Goal: Task Accomplishment & Management: Use online tool/utility

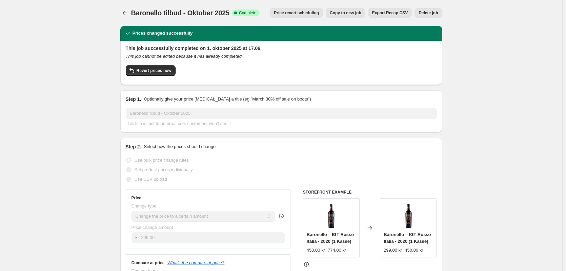
click at [124, 12] on icon "Price change jobs" at bounding box center [125, 12] width 7 height 7
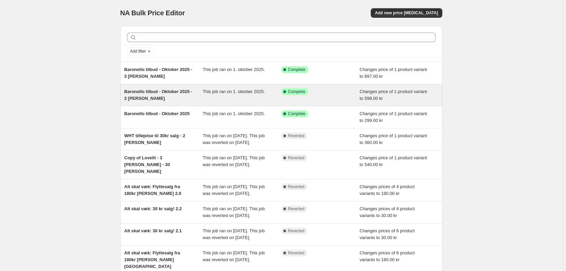
click at [144, 98] on span "Baronello tilbud - Oktober 2025 - 2 [PERSON_NAME]" at bounding box center [158, 95] width 68 height 12
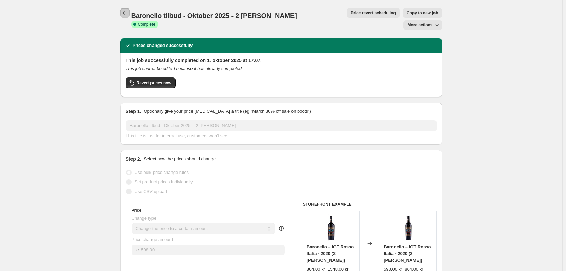
click at [126, 12] on icon "Price change jobs" at bounding box center [125, 12] width 7 height 7
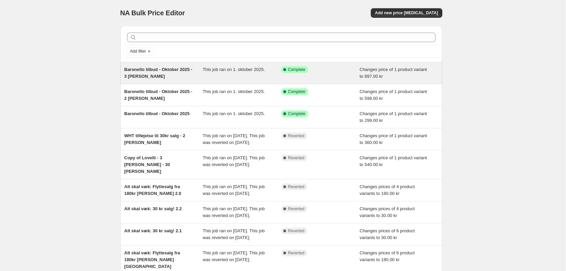
click at [158, 68] on span "Baronello tilbud - Oktober 2025 - 3 [PERSON_NAME]" at bounding box center [158, 73] width 68 height 12
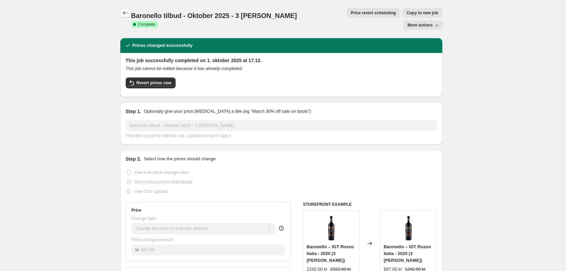
click at [123, 11] on icon "Price change jobs" at bounding box center [125, 12] width 7 height 7
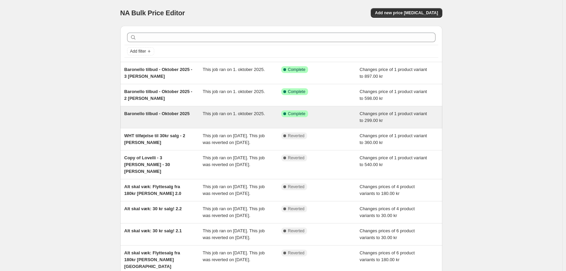
click at [160, 115] on span "Baronello tilbud - Oktober 2025" at bounding box center [156, 113] width 65 height 5
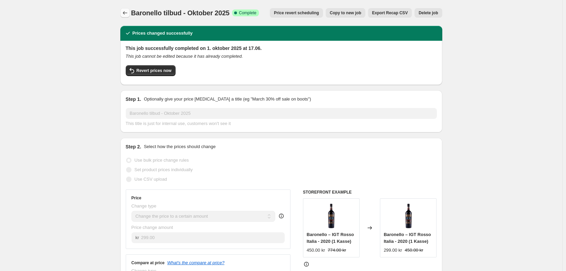
click at [127, 11] on icon "Price change jobs" at bounding box center [125, 12] width 7 height 7
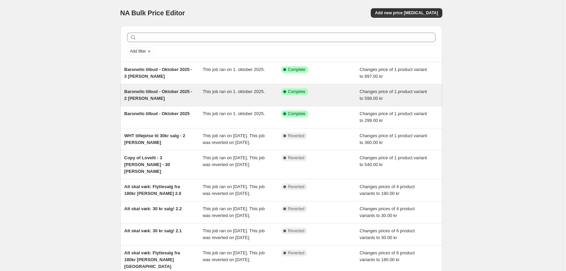
click at [177, 95] on div "Baronello tilbud - Oktober 2025 - 2 [PERSON_NAME]" at bounding box center [163, 95] width 79 height 14
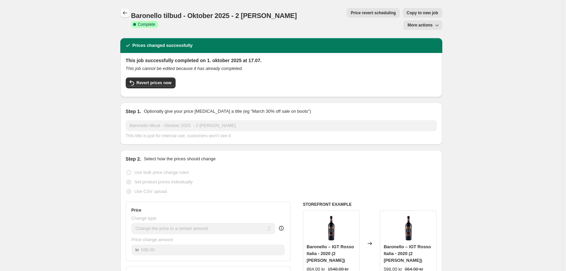
click at [125, 17] on button "Price change jobs" at bounding box center [124, 12] width 9 height 9
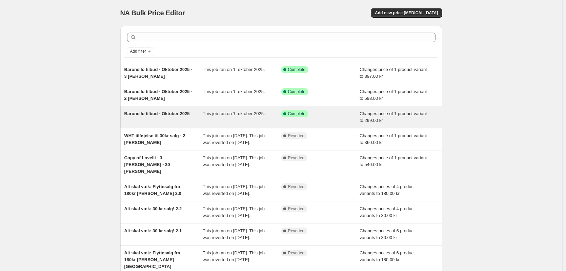
click at [149, 114] on span "Baronello tilbud - Oktober 2025" at bounding box center [156, 113] width 65 height 5
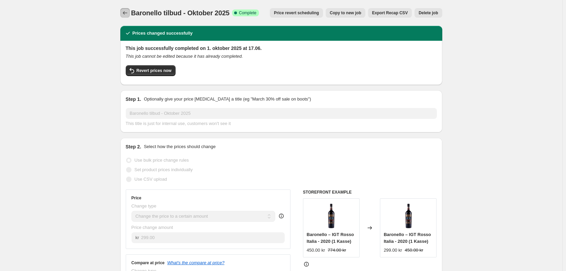
click at [127, 12] on icon "Price change jobs" at bounding box center [125, 12] width 7 height 7
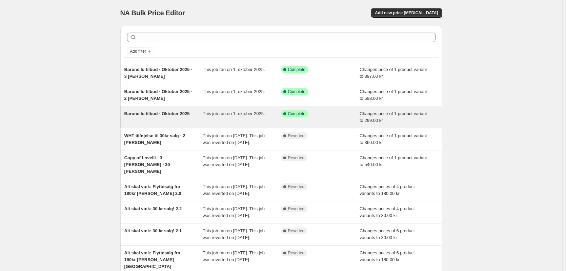
click at [171, 113] on span "Baronello tilbud - Oktober 2025" at bounding box center [156, 113] width 65 height 5
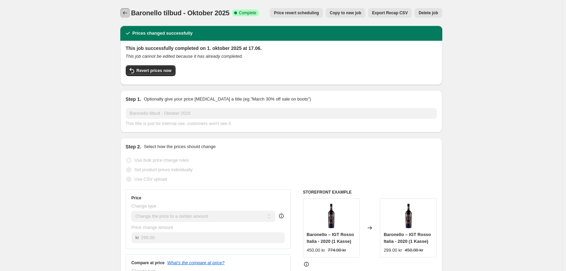
click at [129, 11] on icon "Price change jobs" at bounding box center [125, 12] width 7 height 7
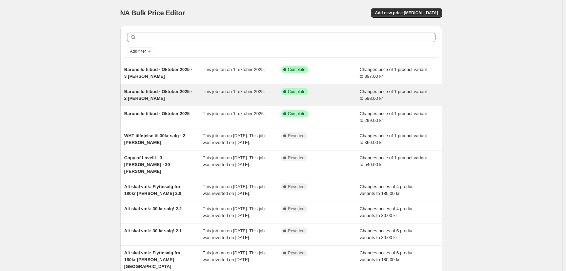
click at [181, 99] on div "Baronello tilbud - Oktober 2025 - 2 [PERSON_NAME]" at bounding box center [163, 95] width 79 height 14
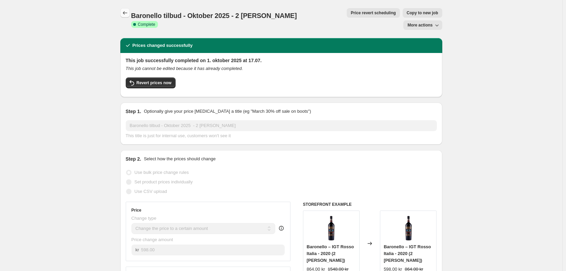
click at [125, 13] on icon "Price change jobs" at bounding box center [125, 12] width 4 height 3
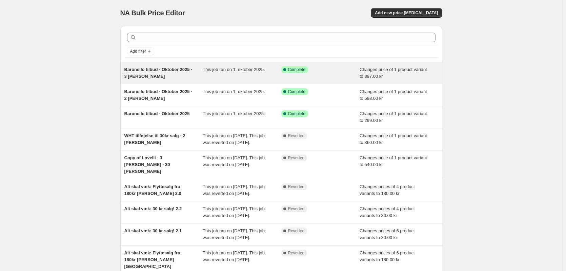
click at [150, 73] on div "Baronello tilbud - Oktober 2025 - 3 [PERSON_NAME]" at bounding box center [163, 73] width 79 height 14
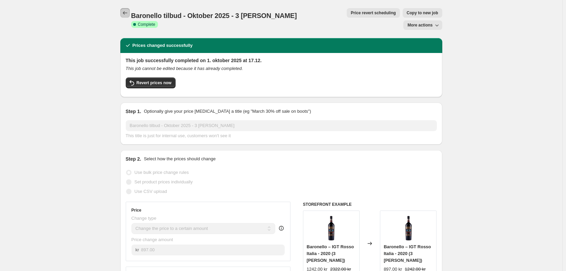
click at [122, 14] on button "Price change jobs" at bounding box center [124, 12] width 9 height 9
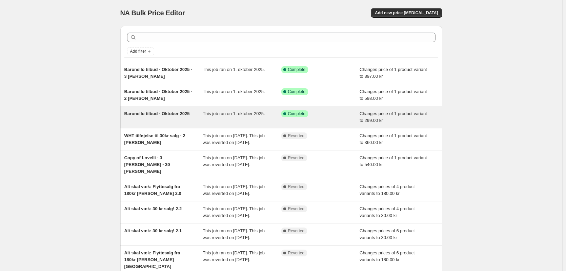
click at [155, 117] on div "Baronello tilbud - Oktober 2025" at bounding box center [163, 117] width 79 height 14
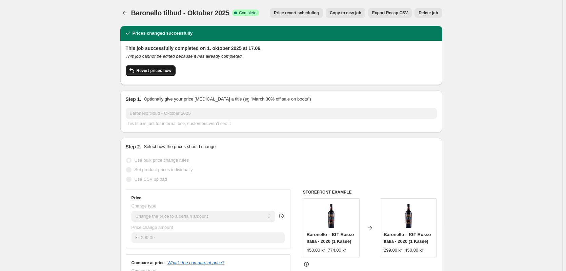
click at [157, 71] on span "Revert prices now" at bounding box center [154, 70] width 35 height 5
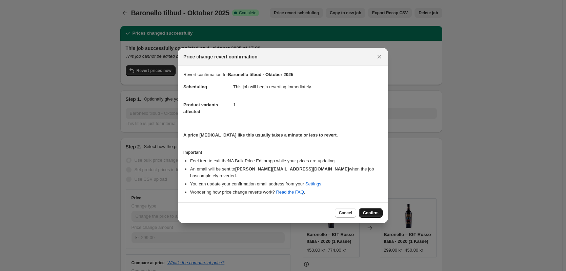
click at [373, 210] on span "Confirm" at bounding box center [371, 212] width 16 height 5
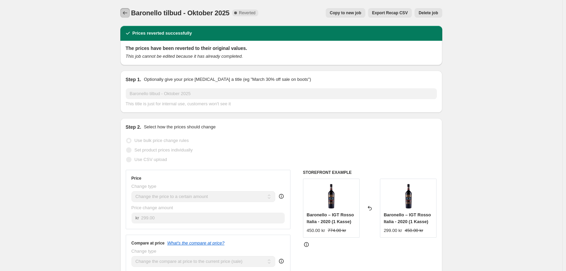
click at [126, 13] on icon "Price change jobs" at bounding box center [125, 12] width 7 height 7
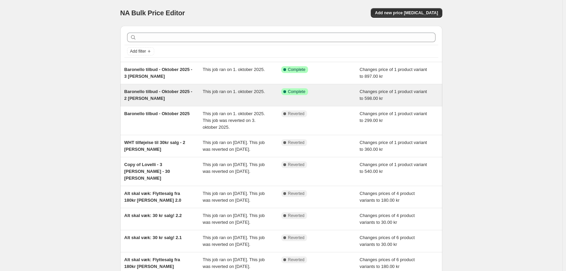
click at [168, 96] on div "Baronello tilbud - Oktober 2025 - 2 [PERSON_NAME]" at bounding box center [163, 95] width 79 height 14
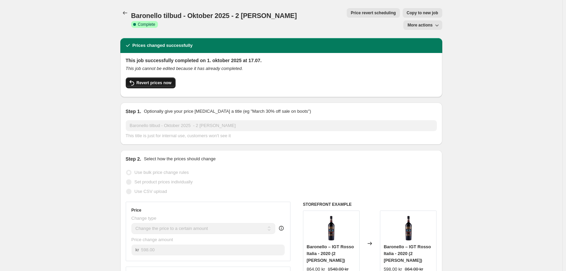
click at [160, 80] on span "Revert prices now" at bounding box center [154, 82] width 35 height 5
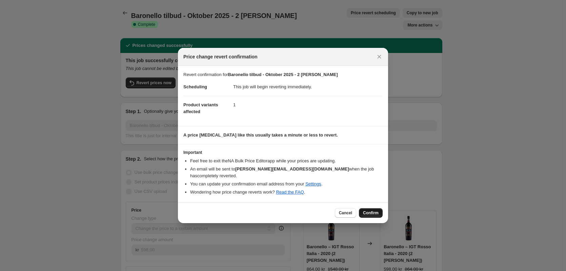
click at [371, 211] on span "Confirm" at bounding box center [371, 212] width 16 height 5
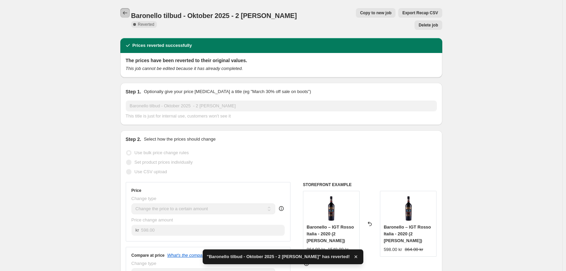
click at [125, 9] on button "Price change jobs" at bounding box center [124, 12] width 9 height 9
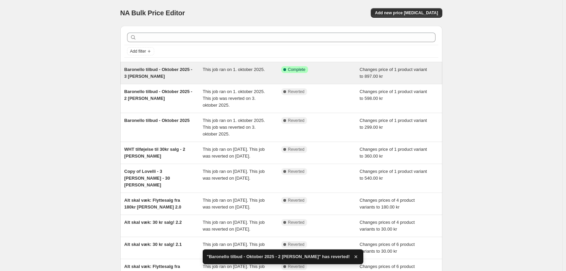
click at [177, 68] on span "Baronello tilbud - Oktober 2025 - 3 [PERSON_NAME]" at bounding box center [158, 73] width 68 height 12
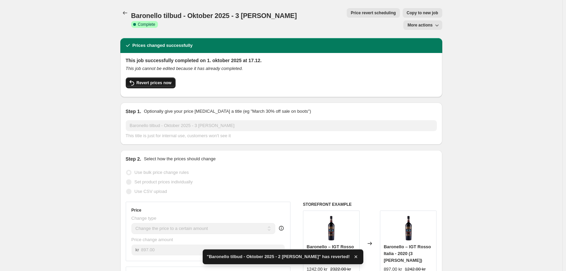
click at [155, 80] on span "Revert prices now" at bounding box center [154, 82] width 35 height 5
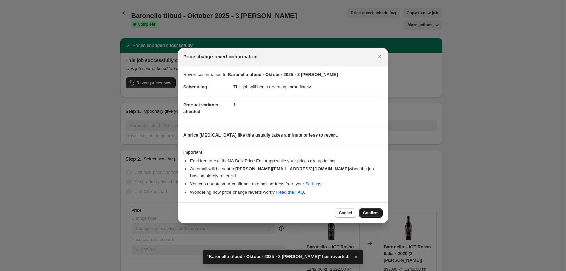
click at [374, 211] on span "Confirm" at bounding box center [371, 212] width 16 height 5
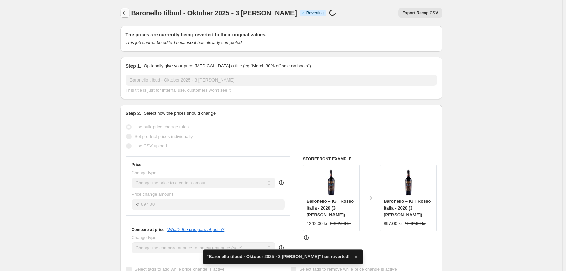
click at [124, 12] on icon "Price change jobs" at bounding box center [125, 12] width 7 height 7
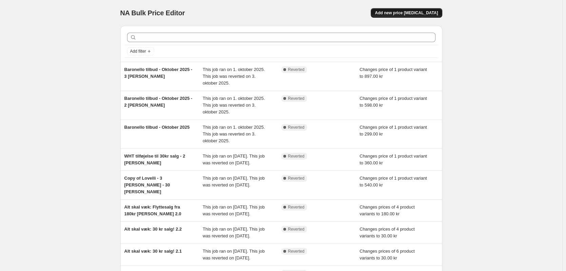
click at [420, 10] on button "Add new price [MEDICAL_DATA]" at bounding box center [406, 12] width 71 height 9
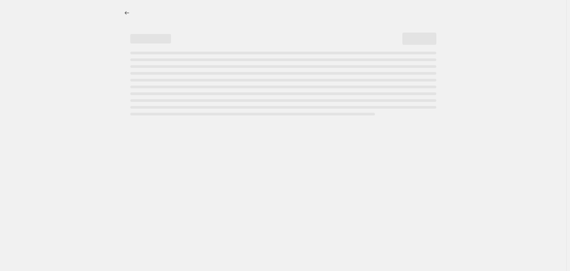
select select "percentage"
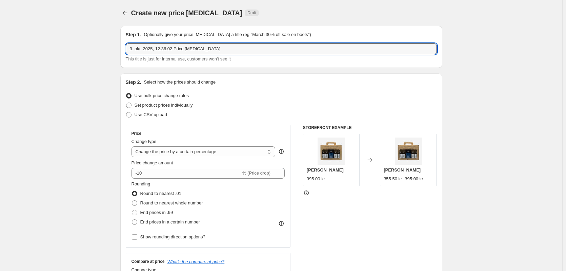
drag, startPoint x: 220, startPoint y: 49, endPoint x: 107, endPoint y: 45, distance: 113.0
type input "Baronello tilbud - oktober 2025 - 1 Kasse [GEOGRAPHIC_DATA]"
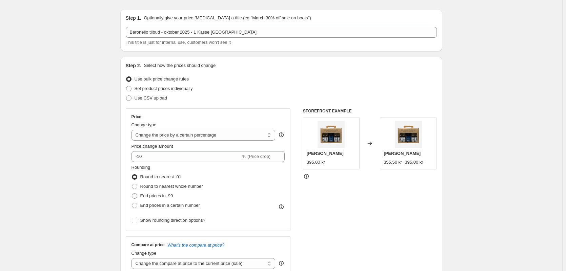
scroll to position [34, 0]
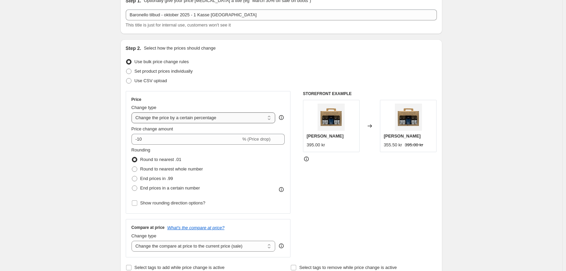
click at [162, 116] on select "Change the price to a certain amount Change the price by a certain amount Chang…" at bounding box center [204, 117] width 144 height 11
select select "to"
click at [133, 112] on select "Change the price to a certain amount Change the price by a certain amount Chang…" at bounding box center [204, 117] width 144 height 11
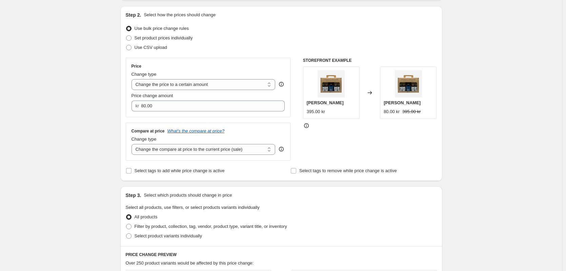
scroll to position [68, 0]
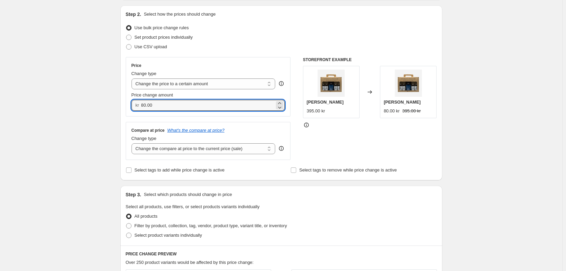
drag, startPoint x: 161, startPoint y: 104, endPoint x: 116, endPoint y: 100, distance: 44.9
click at [116, 100] on div "Step 1. Optionally give your price [MEDICAL_DATA] a title (eg "March 30% off sa…" at bounding box center [279, 229] width 328 height 553
type input "299.00"
click at [116, 100] on div "Step 1. Optionally give your price [MEDICAL_DATA] a title (eg "March 30% off sa…" at bounding box center [279, 229] width 328 height 553
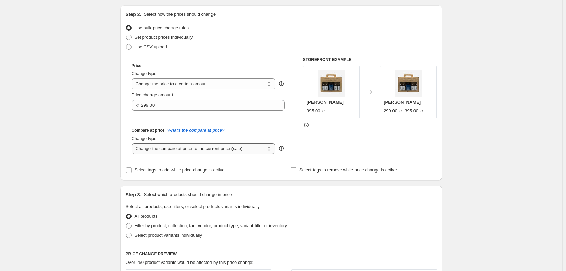
click at [161, 149] on select "Change the compare at price to the current price (sale) Change the compare at p…" at bounding box center [204, 148] width 144 height 11
click at [133, 143] on select "Change the compare at price to the current price (sale) Change the compare at p…" at bounding box center [204, 148] width 144 height 11
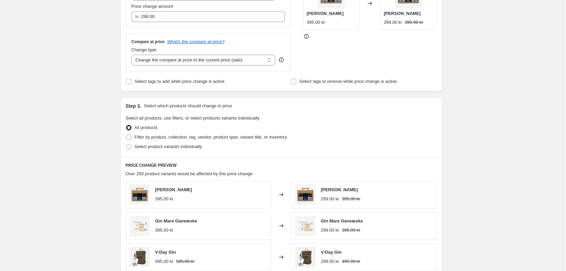
scroll to position [170, 0]
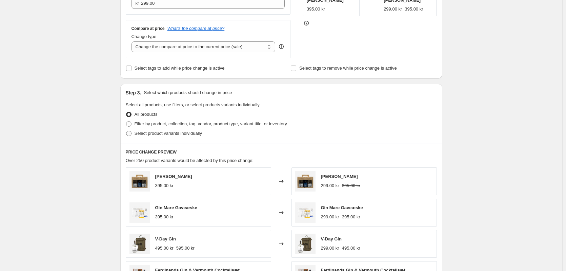
click at [132, 134] on span at bounding box center [128, 133] width 5 height 5
click at [126, 131] on input "Select product variants individually" at bounding box center [126, 131] width 0 height 0
radio input "true"
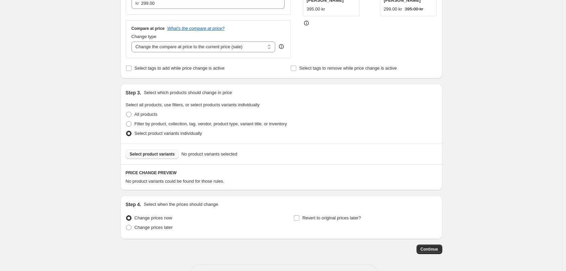
click at [152, 154] on span "Select product variants" at bounding box center [152, 153] width 45 height 5
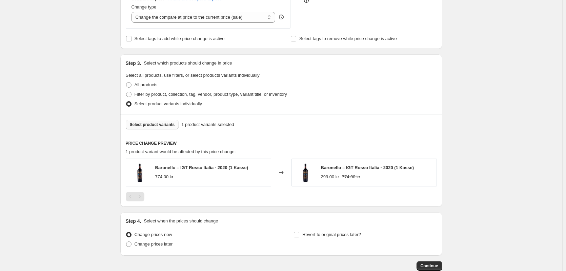
scroll to position [203, 0]
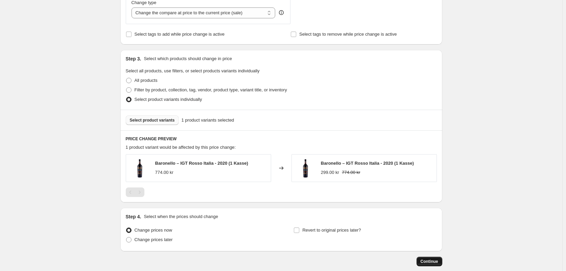
click at [424, 262] on span "Continue" at bounding box center [430, 260] width 18 height 5
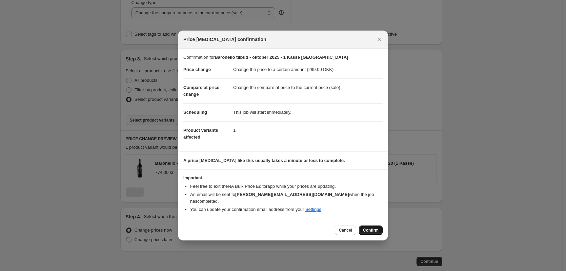
click at [369, 228] on span "Confirm" at bounding box center [371, 229] width 16 height 5
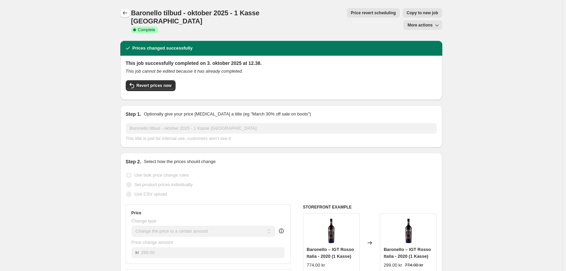
click at [129, 13] on icon "Price change jobs" at bounding box center [125, 12] width 7 height 7
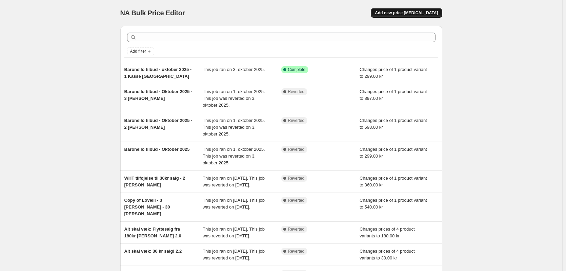
click at [408, 15] on span "Add new price [MEDICAL_DATA]" at bounding box center [406, 12] width 63 height 5
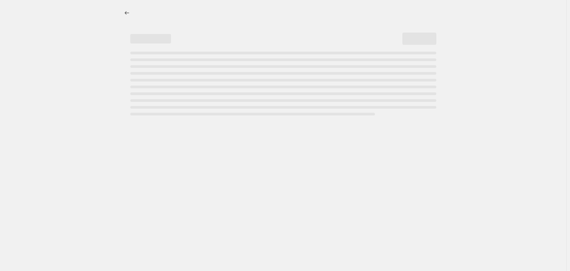
select select "percentage"
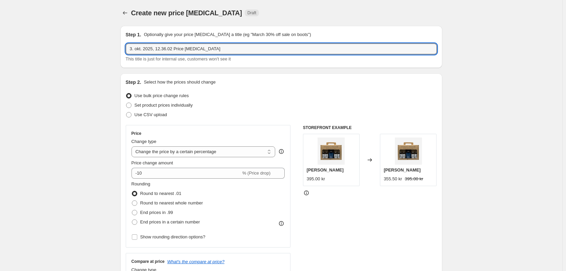
drag, startPoint x: 214, startPoint y: 48, endPoint x: 118, endPoint y: 49, distance: 96.0
type input "Baronello tilbud - Oktober 2025 - 2 [PERSON_NAME] [GEOGRAPHIC_DATA]"
click at [197, 152] on select "Change the price to a certain amount Change the price by a certain amount Chang…" at bounding box center [204, 151] width 144 height 11
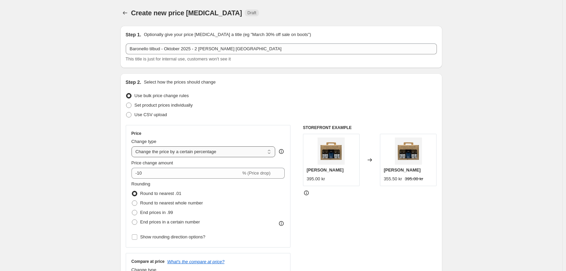
select select "to"
click at [133, 146] on select "Change the price to a certain amount Change the price by a certain amount Chang…" at bounding box center [204, 151] width 144 height 11
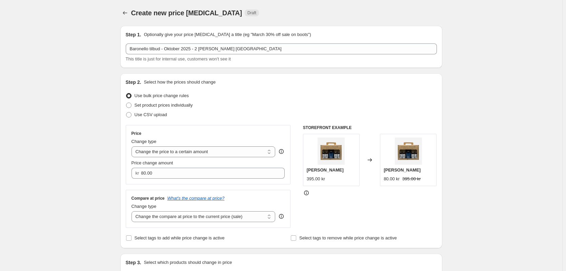
scroll to position [34, 0]
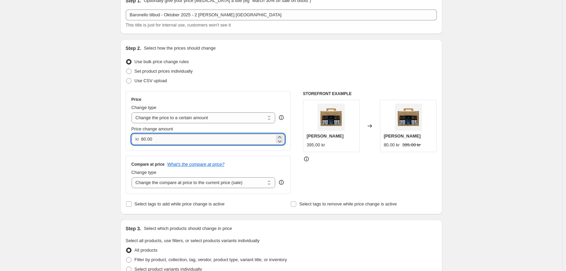
drag, startPoint x: 159, startPoint y: 139, endPoint x: 143, endPoint y: 139, distance: 16.3
click at [143, 139] on input "80.00" at bounding box center [208, 139] width 134 height 11
type input "598.00"
click at [113, 154] on div "Create new price [MEDICAL_DATA]. This page is ready Create new price [MEDICAL_D…" at bounding box center [281, 273] width 563 height 615
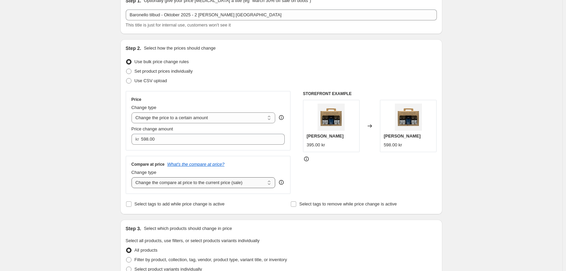
click at [168, 184] on select "Change the compare at price to the current price (sale) Change the compare at p…" at bounding box center [204, 182] width 144 height 11
click at [133, 177] on select "Change the compare at price to the current price (sale) Change the compare at p…" at bounding box center [204, 182] width 144 height 11
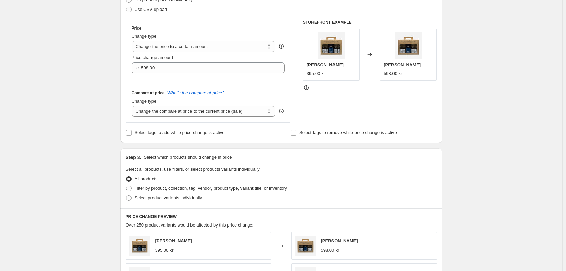
scroll to position [136, 0]
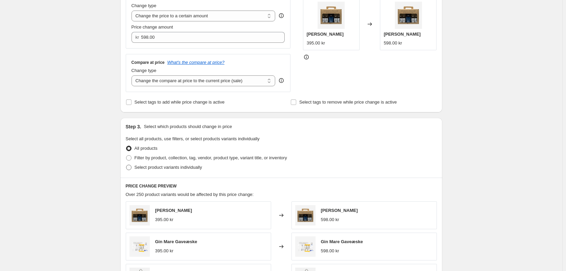
click at [132, 166] on span at bounding box center [128, 166] width 5 height 5
click at [126, 165] on input "Select product variants individually" at bounding box center [126, 164] width 0 height 0
radio input "true"
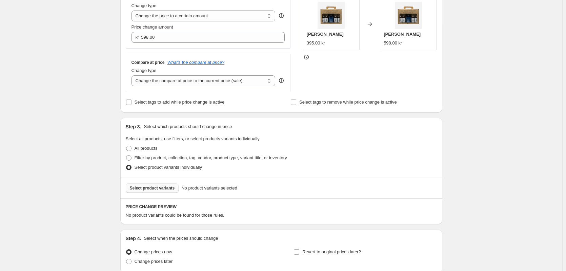
click at [147, 188] on span "Select product variants" at bounding box center [152, 187] width 45 height 5
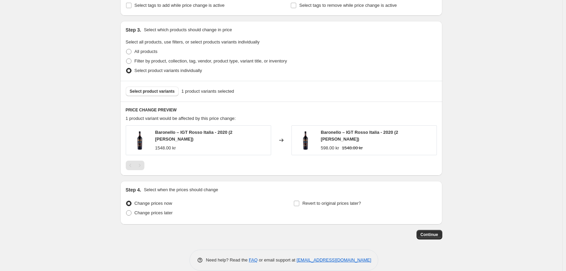
scroll to position [240, 0]
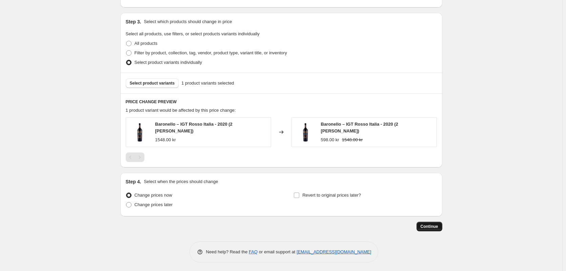
click at [427, 225] on span "Continue" at bounding box center [430, 225] width 18 height 5
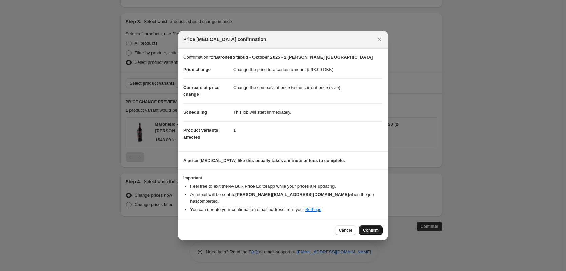
click at [372, 227] on span "Confirm" at bounding box center [371, 229] width 16 height 5
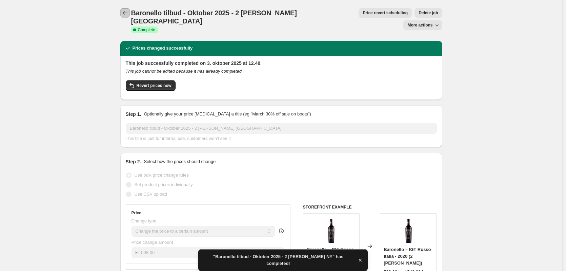
click at [124, 11] on icon "Price change jobs" at bounding box center [125, 12] width 7 height 7
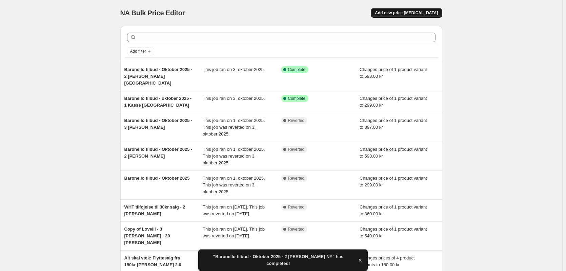
click at [413, 13] on span "Add new price [MEDICAL_DATA]" at bounding box center [406, 12] width 63 height 5
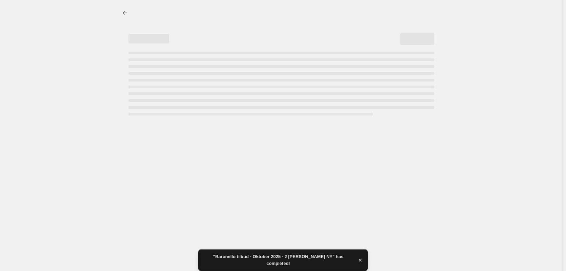
select select "percentage"
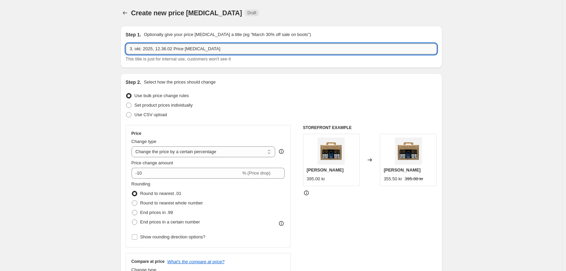
drag, startPoint x: 217, startPoint y: 48, endPoint x: 130, endPoint y: 51, distance: 87.2
click at [130, 51] on input "3. okt. 2025, 12.36.02 Price [MEDICAL_DATA]" at bounding box center [281, 48] width 311 height 11
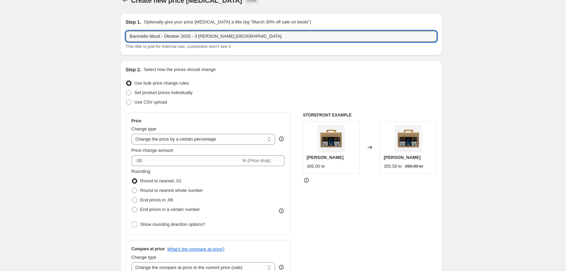
scroll to position [34, 0]
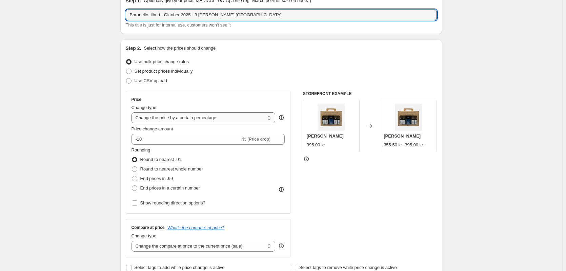
type input "Baronello tilbud - Oktober 2025 - 3 [PERSON_NAME] [GEOGRAPHIC_DATA]"
click at [162, 116] on select "Change the price to a certain amount Change the price by a certain amount Chang…" at bounding box center [204, 117] width 144 height 11
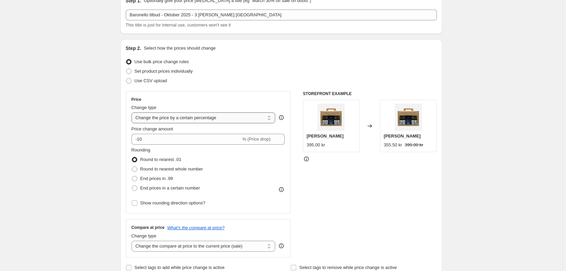
select select "to"
click at [133, 112] on select "Change the price to a certain amount Change the price by a certain amount Chang…" at bounding box center [204, 117] width 144 height 11
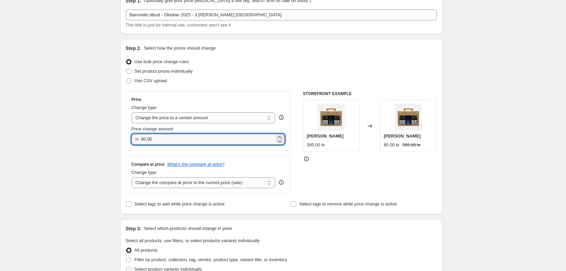
drag, startPoint x: 148, startPoint y: 140, endPoint x: 141, endPoint y: 140, distance: 7.5
click at [141, 140] on div "kr 80.00" at bounding box center [209, 139] width 154 height 11
type input "897.00"
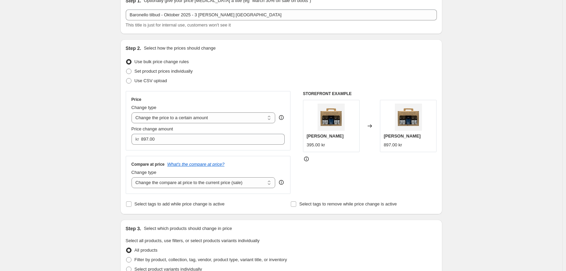
click at [101, 173] on div "Create new price [MEDICAL_DATA]. This page is ready Create new price [MEDICAL_D…" at bounding box center [281, 273] width 563 height 615
click at [143, 181] on select "Change the compare at price to the current price (sale) Change the compare at p…" at bounding box center [204, 182] width 144 height 11
click at [133, 177] on select "Change the compare at price to the current price (sale) Change the compare at p…" at bounding box center [204, 182] width 144 height 11
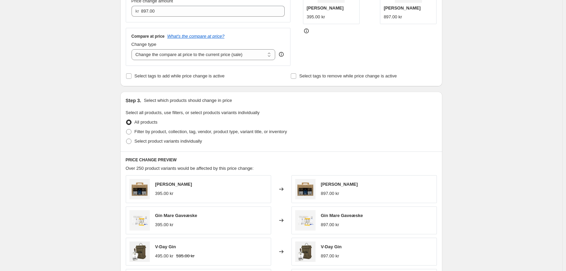
scroll to position [170, 0]
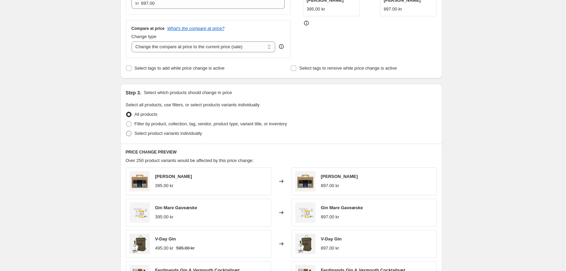
click at [130, 133] on span at bounding box center [128, 133] width 5 height 5
click at [126, 131] on input "Select product variants individually" at bounding box center [126, 131] width 0 height 0
radio input "true"
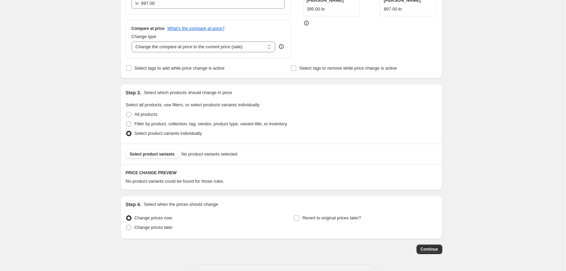
click at [155, 154] on span "Select product variants" at bounding box center [152, 153] width 45 height 5
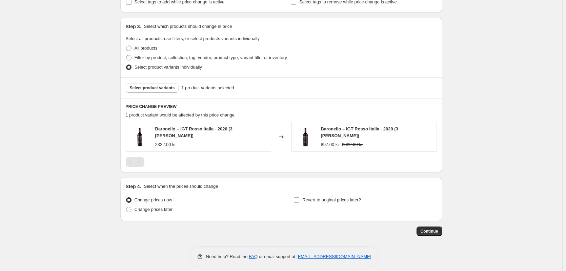
scroll to position [240, 0]
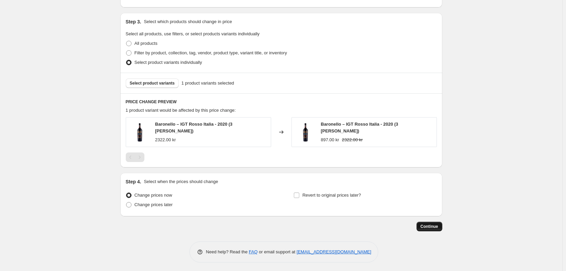
click at [441, 228] on button "Continue" at bounding box center [430, 225] width 26 height 9
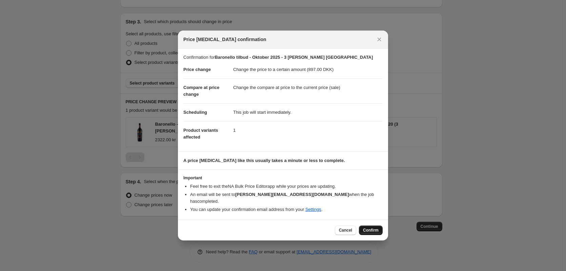
click at [373, 229] on span "Confirm" at bounding box center [371, 229] width 16 height 5
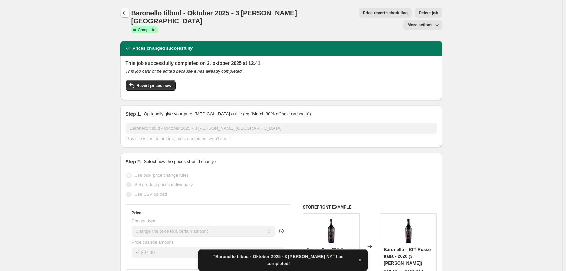
click at [125, 13] on icon "Price change jobs" at bounding box center [125, 12] width 4 height 3
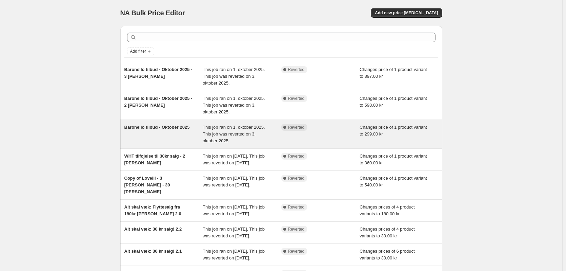
click at [158, 127] on span "Baronello tilbud - Oktober 2025" at bounding box center [156, 126] width 65 height 5
